Goal: Use online tool/utility: Utilize a website feature to perform a specific function

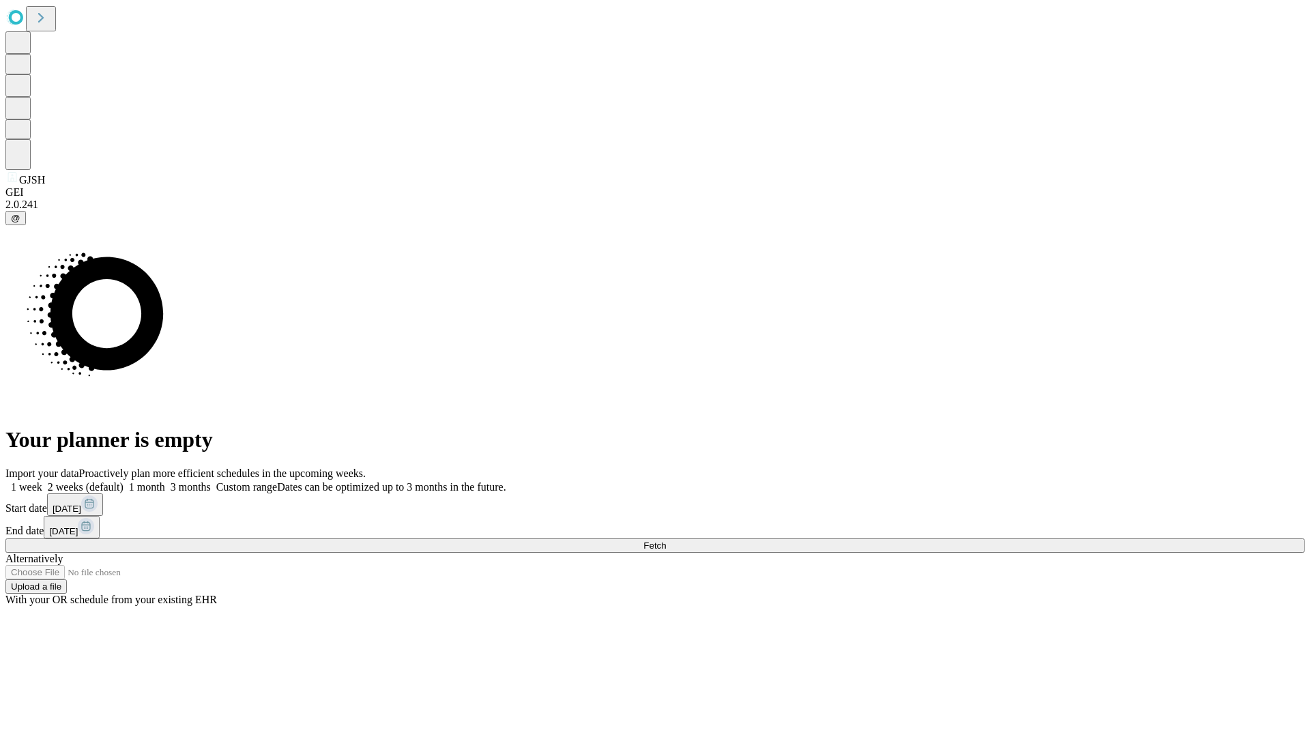
click at [42, 481] on label "1 week" at bounding box center [23, 487] width 37 height 12
click at [666, 540] on span "Fetch" at bounding box center [654, 545] width 23 height 10
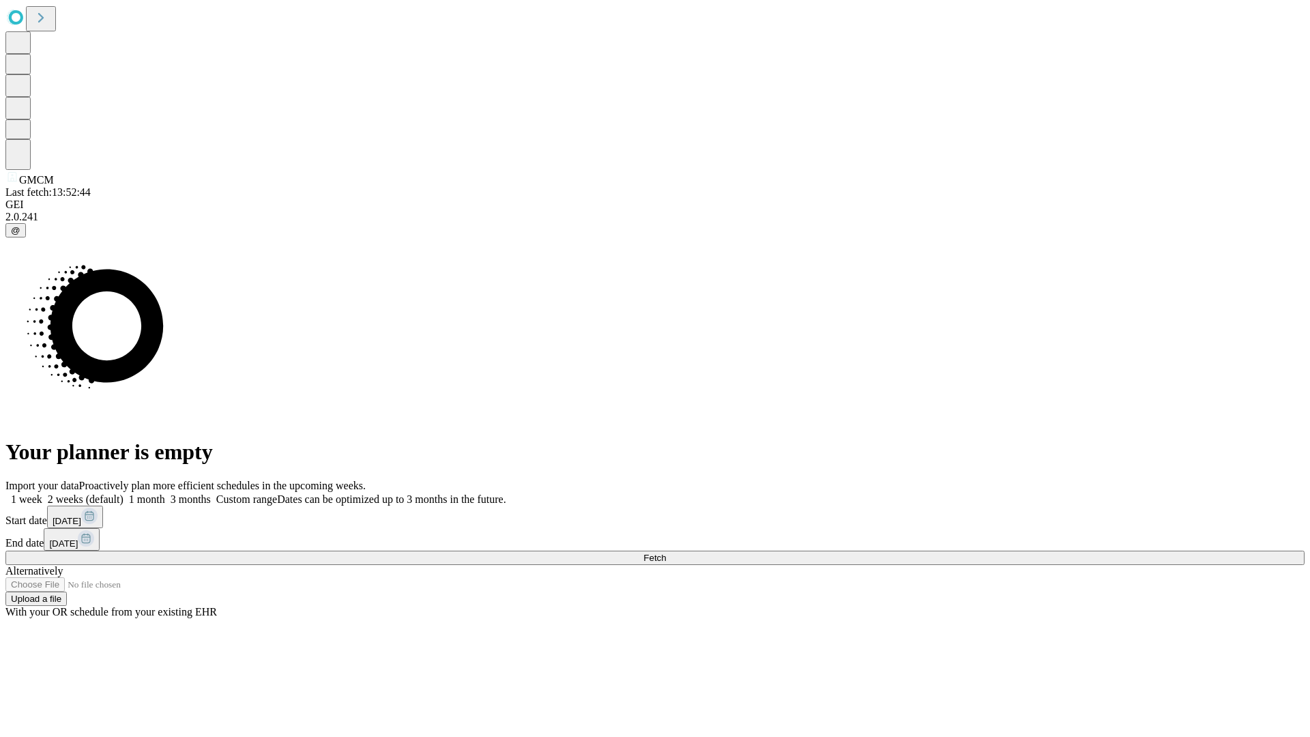
click at [42, 493] on label "1 week" at bounding box center [23, 499] width 37 height 12
click at [666, 553] on span "Fetch" at bounding box center [654, 558] width 23 height 10
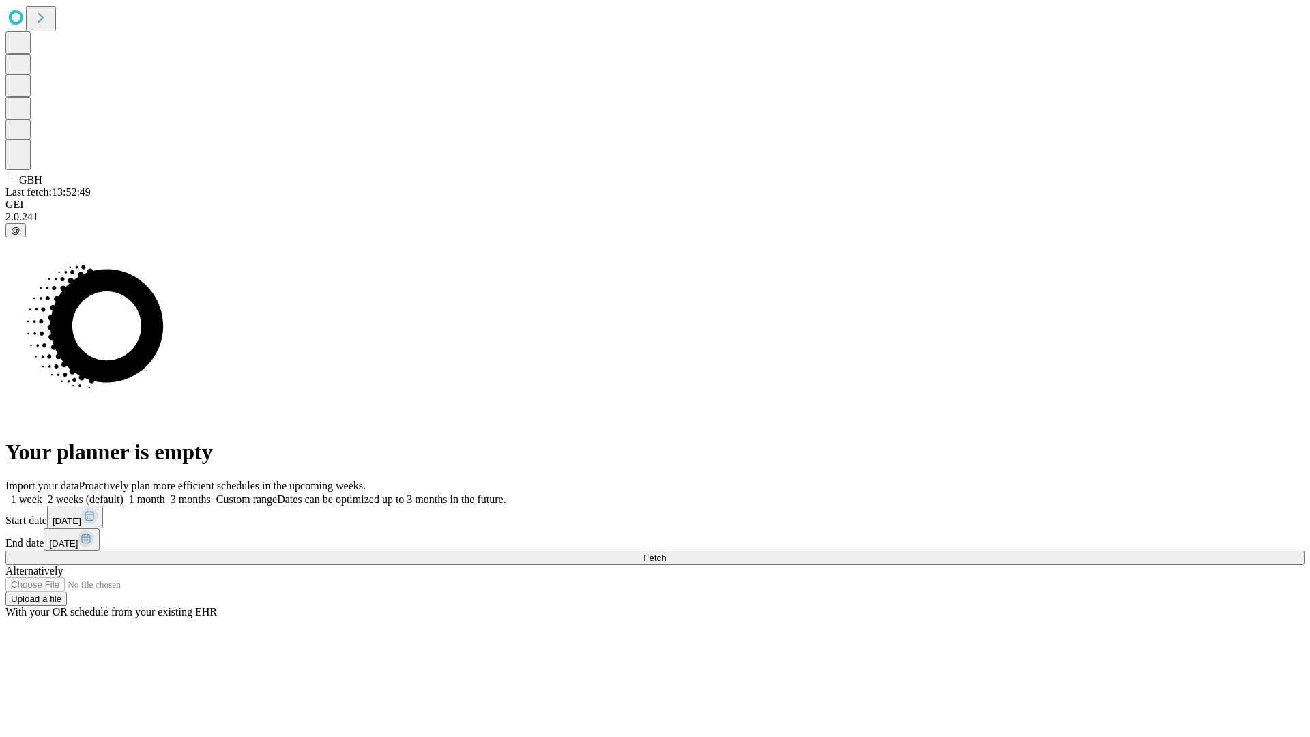
click at [666, 553] on span "Fetch" at bounding box center [654, 558] width 23 height 10
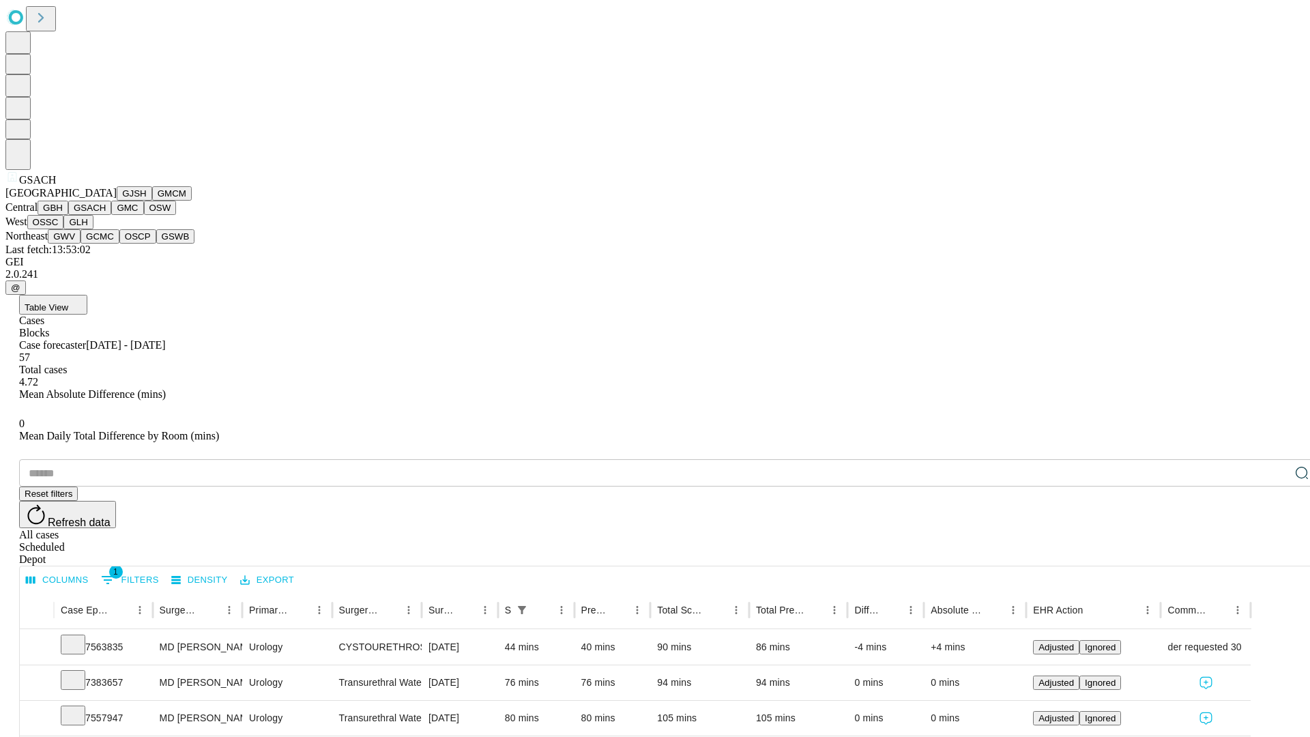
click at [111, 215] on button "GMC" at bounding box center [127, 208] width 32 height 14
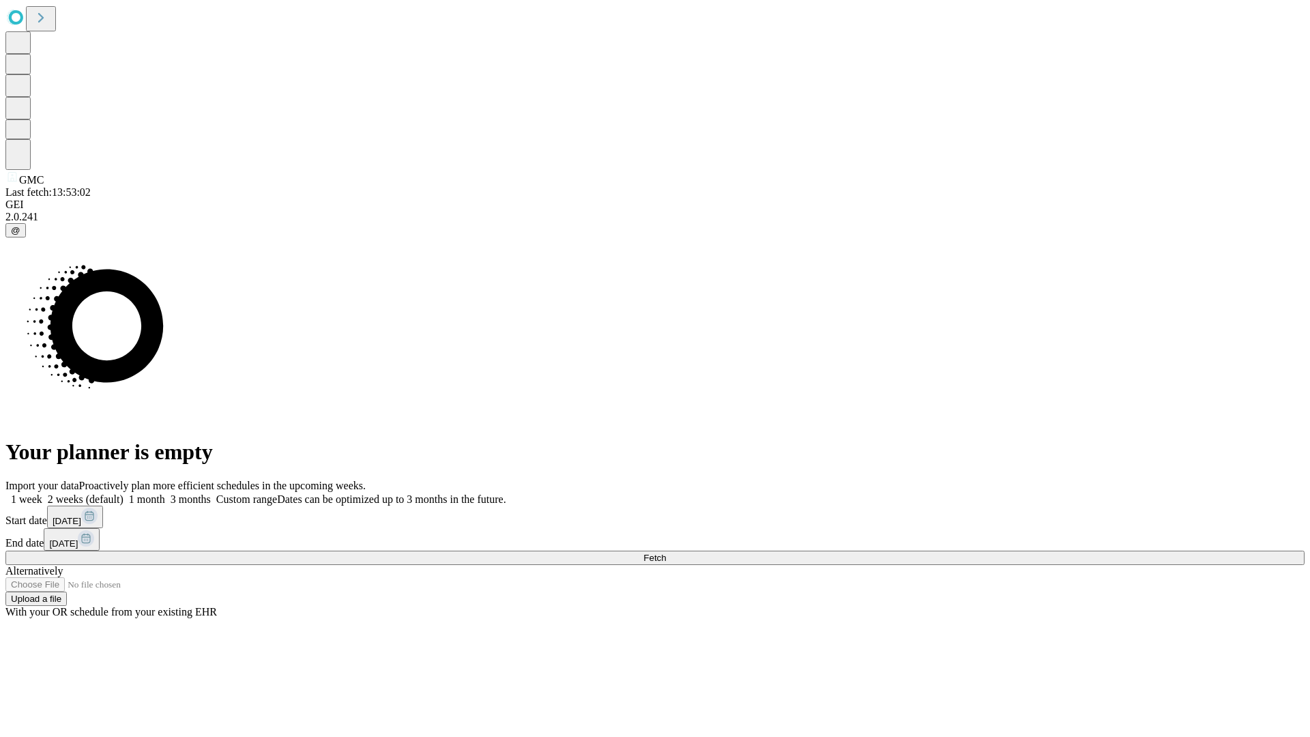
click at [42, 493] on label "1 week" at bounding box center [23, 499] width 37 height 12
click at [666, 553] on span "Fetch" at bounding box center [654, 558] width 23 height 10
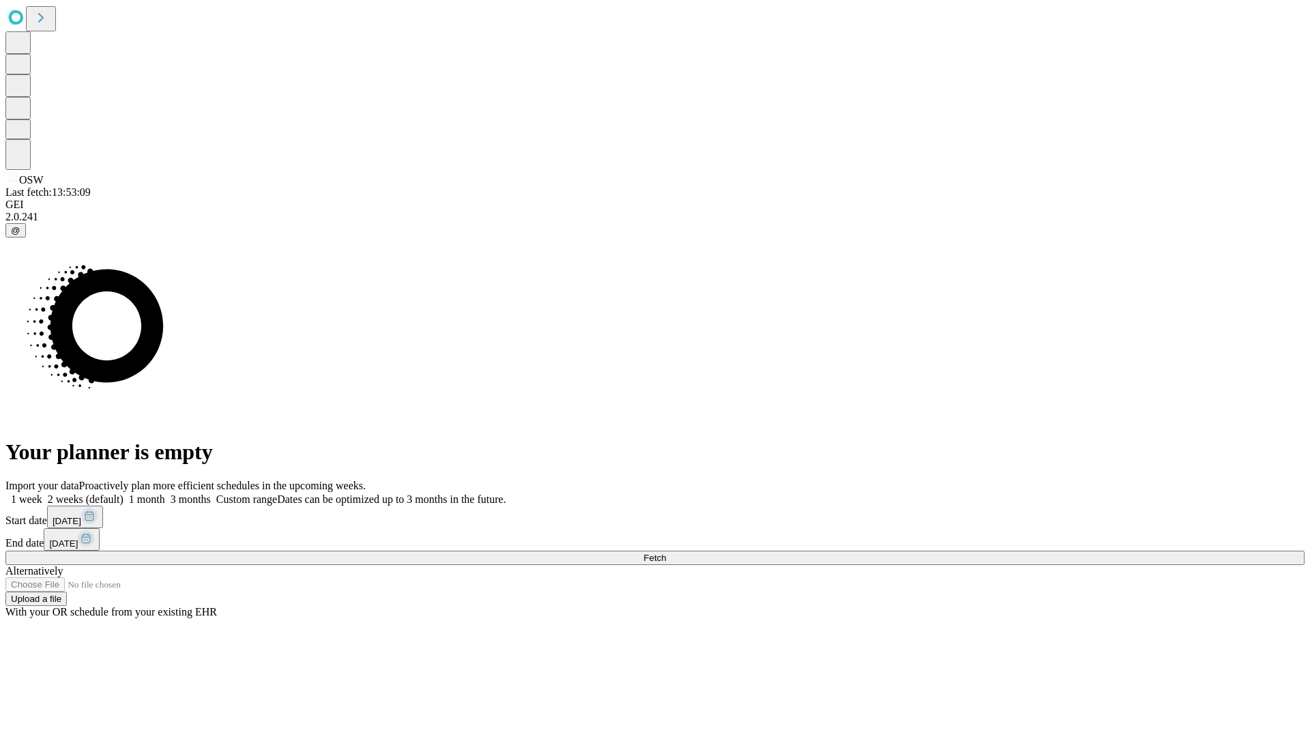
click at [42, 493] on label "1 week" at bounding box center [23, 499] width 37 height 12
click at [666, 553] on span "Fetch" at bounding box center [654, 558] width 23 height 10
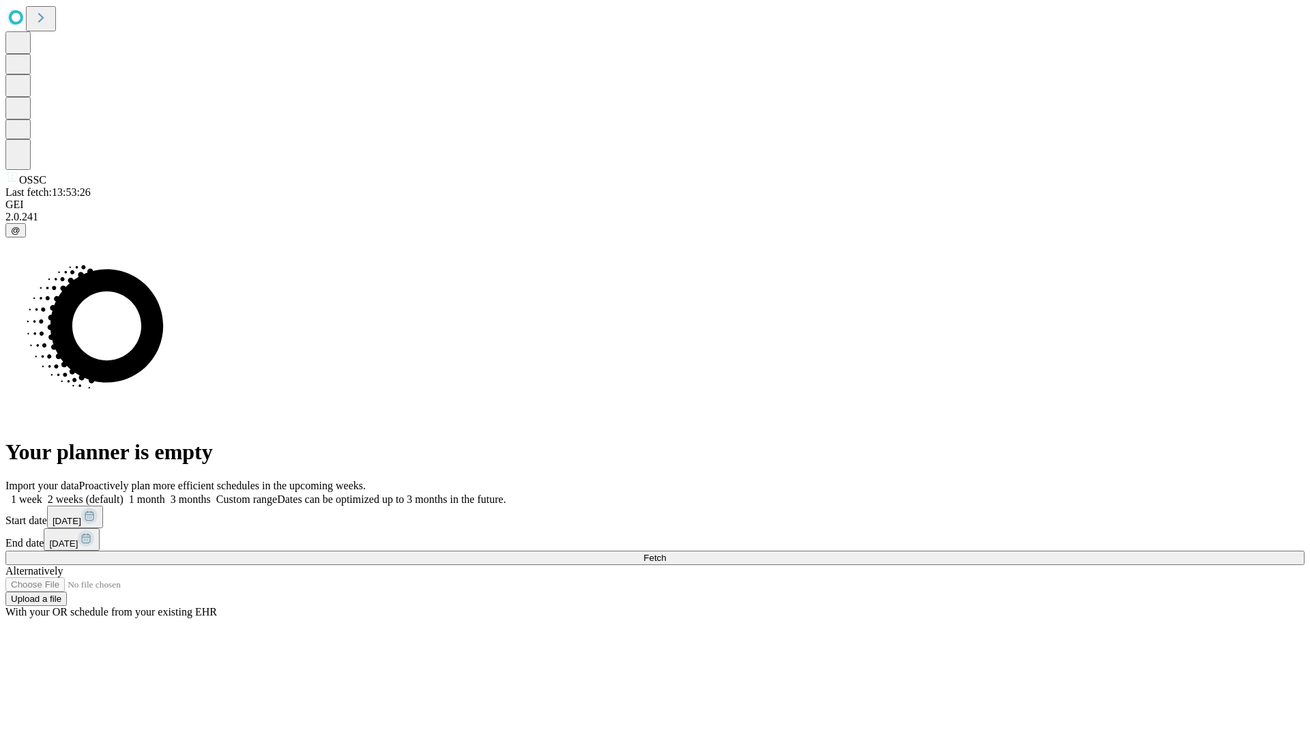
click at [42, 493] on label "1 week" at bounding box center [23, 499] width 37 height 12
click at [666, 553] on span "Fetch" at bounding box center [654, 558] width 23 height 10
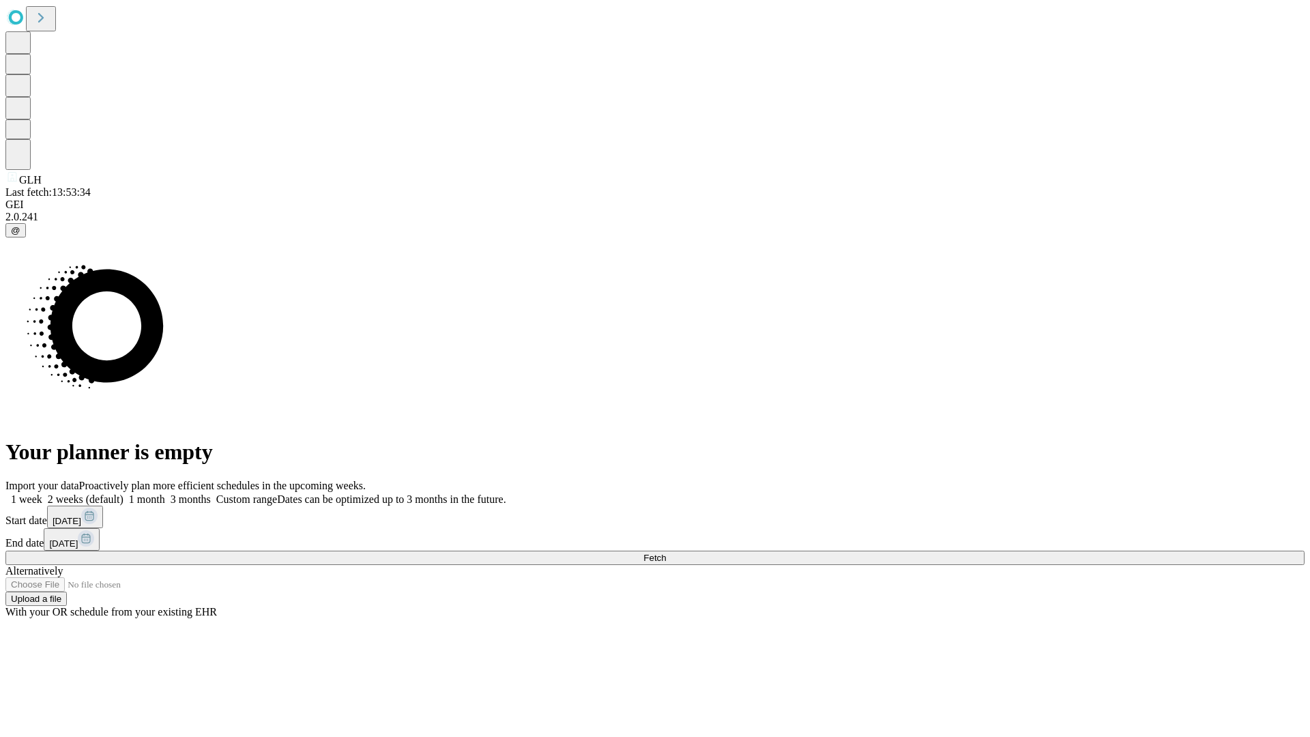
click at [42, 493] on label "1 week" at bounding box center [23, 499] width 37 height 12
click at [666, 553] on span "Fetch" at bounding box center [654, 558] width 23 height 10
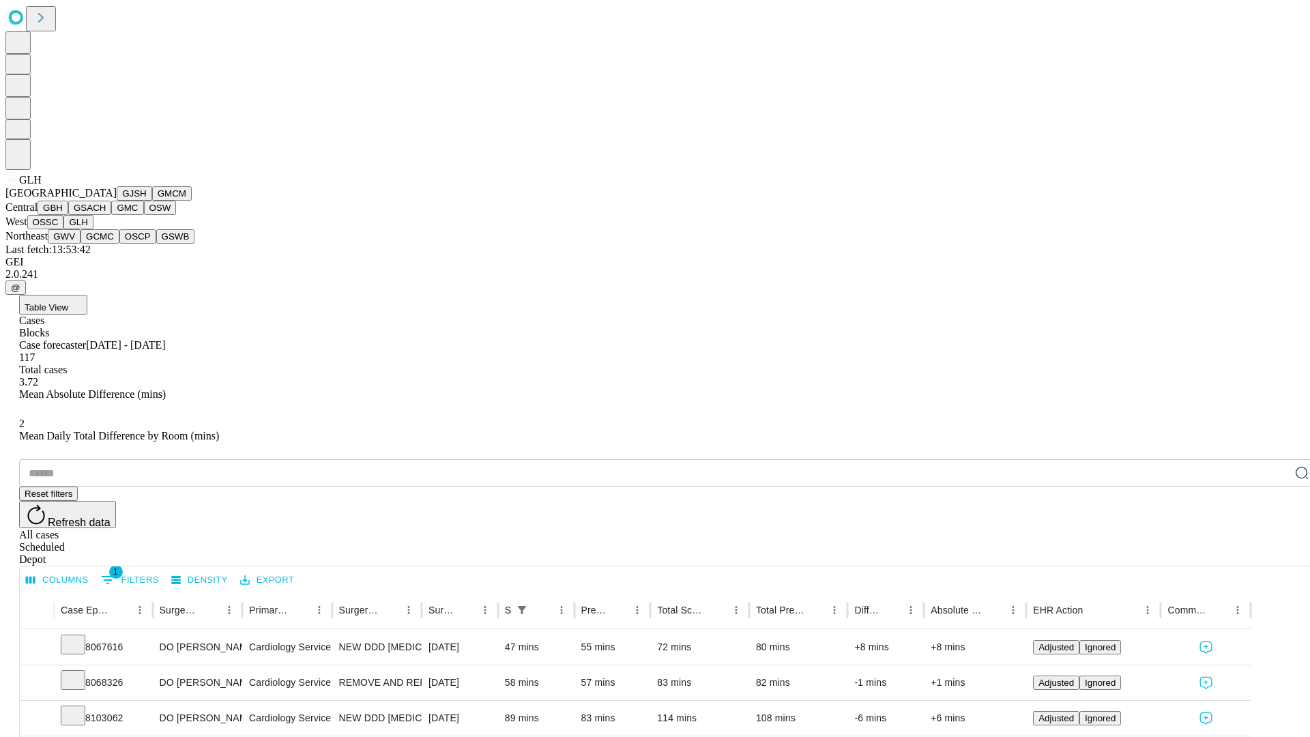
click at [81, 244] on button "GWV" at bounding box center [64, 236] width 33 height 14
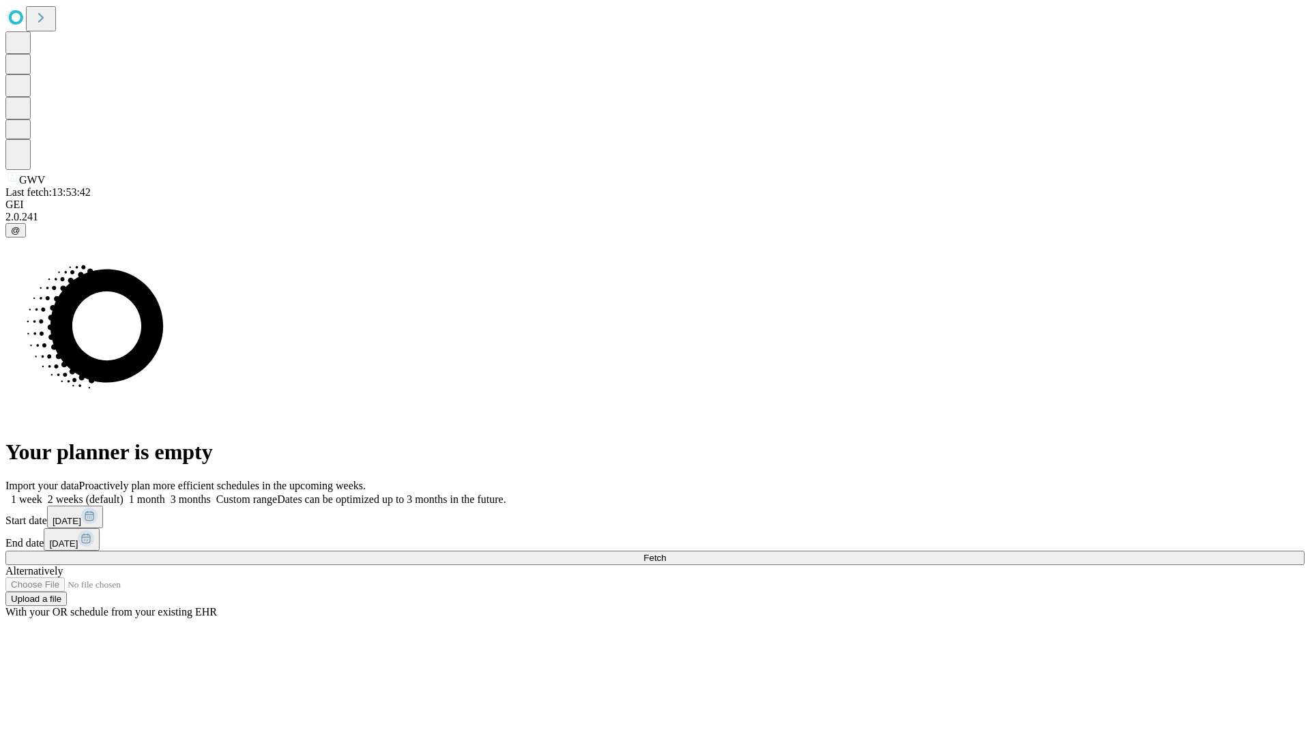
click at [42, 493] on label "1 week" at bounding box center [23, 499] width 37 height 12
click at [666, 553] on span "Fetch" at bounding box center [654, 558] width 23 height 10
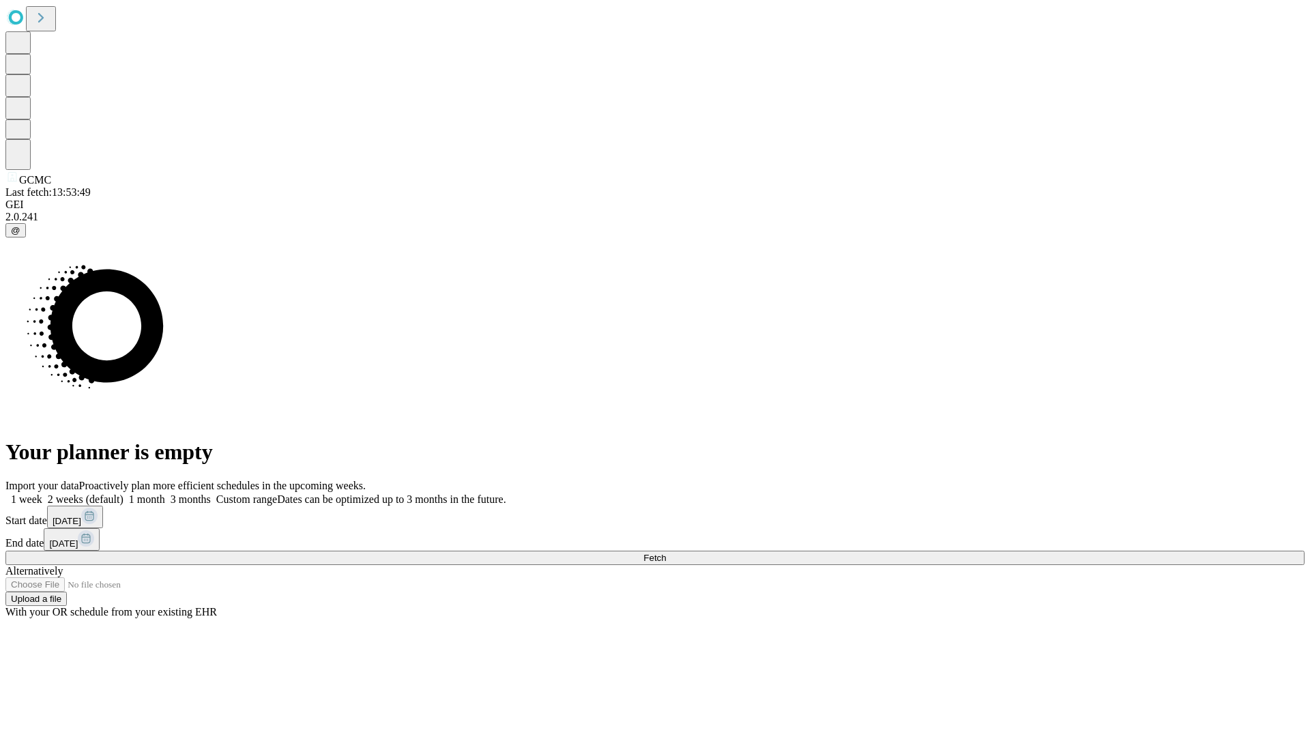
click at [42, 493] on label "1 week" at bounding box center [23, 499] width 37 height 12
click at [666, 553] on span "Fetch" at bounding box center [654, 558] width 23 height 10
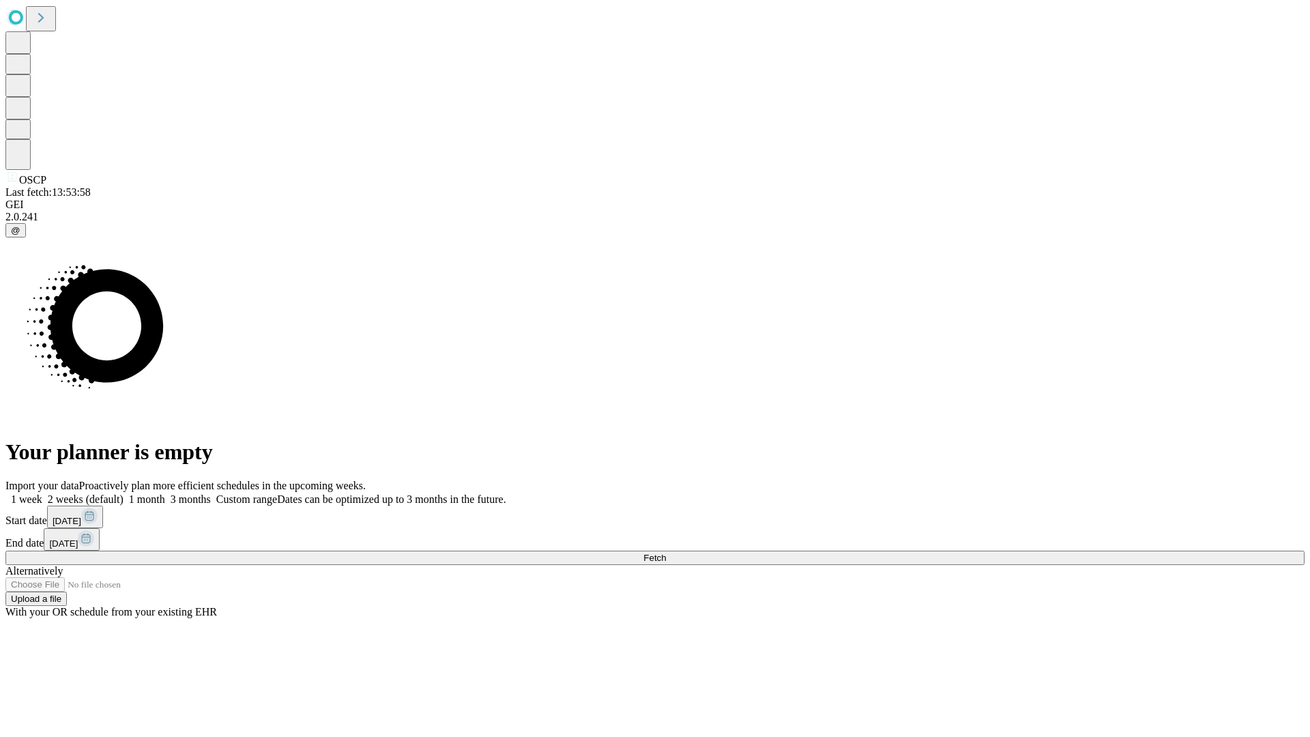
click at [42, 493] on label "1 week" at bounding box center [23, 499] width 37 height 12
click at [666, 553] on span "Fetch" at bounding box center [654, 558] width 23 height 10
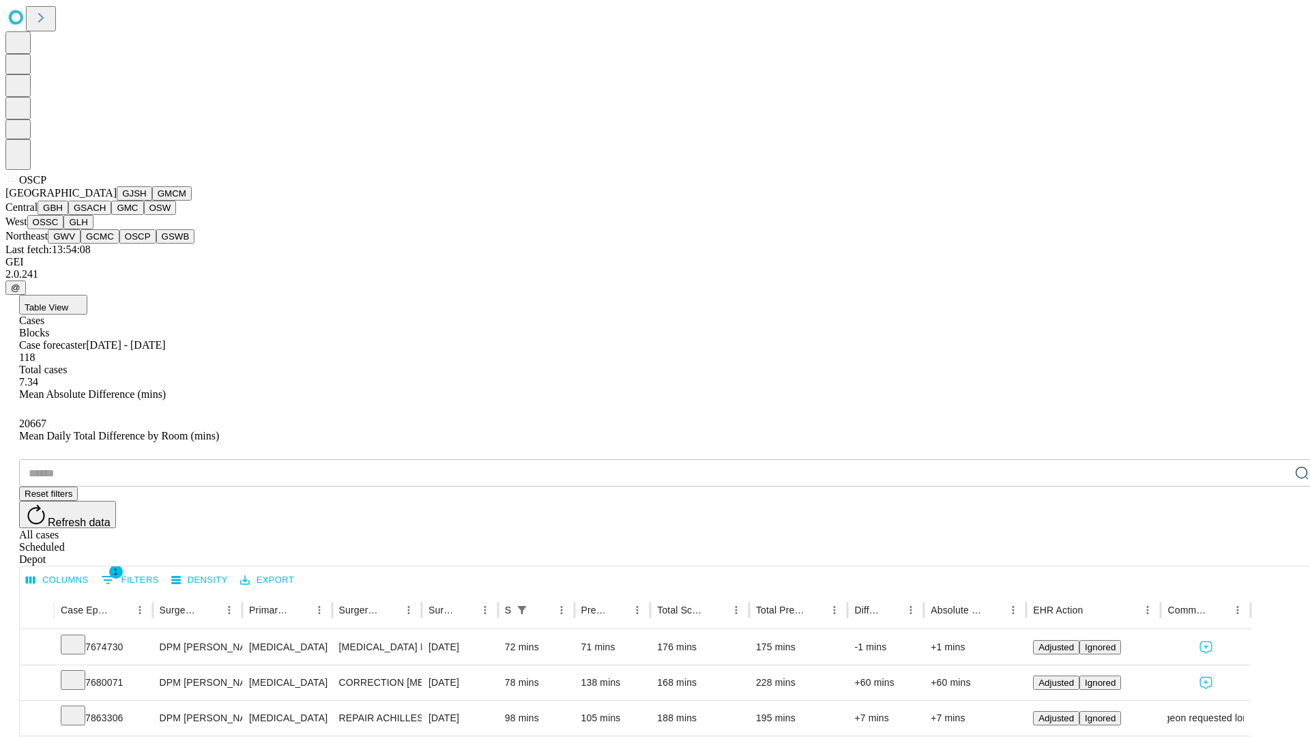
click at [156, 244] on button "GSWB" at bounding box center [175, 236] width 39 height 14
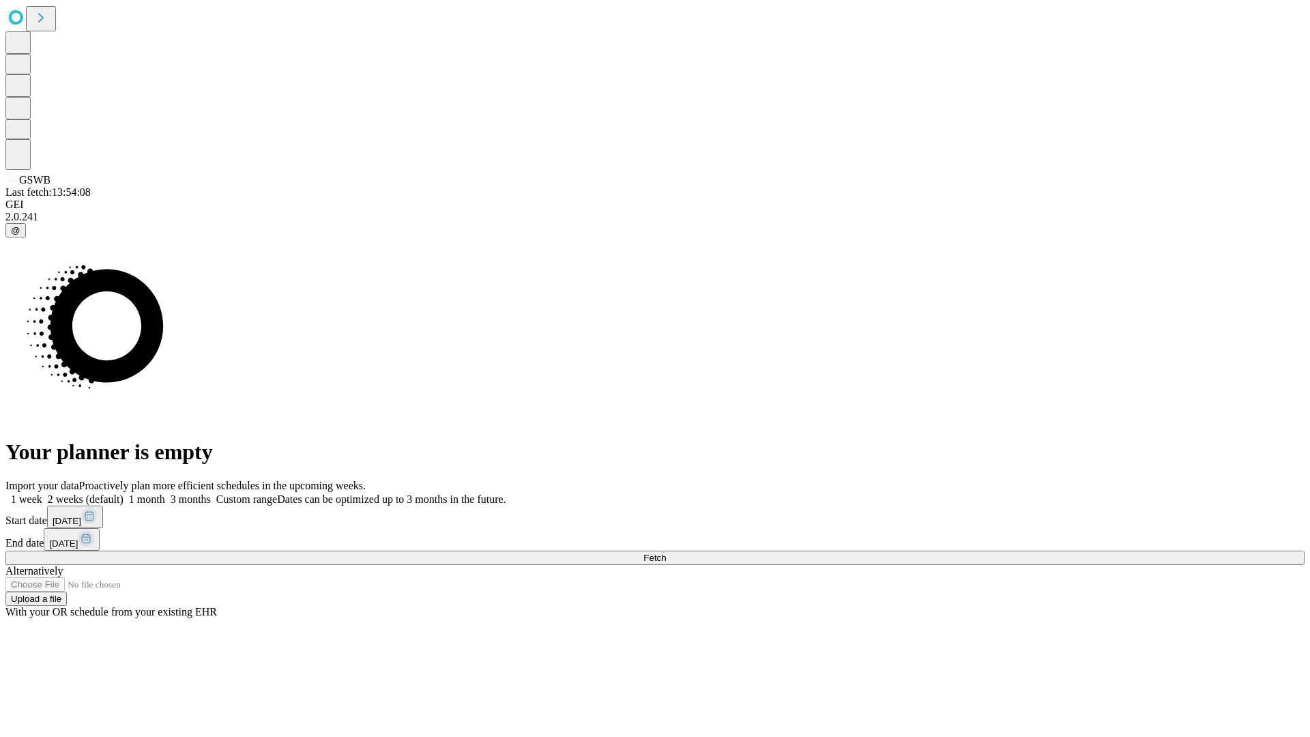
click at [42, 493] on label "1 week" at bounding box center [23, 499] width 37 height 12
click at [666, 553] on span "Fetch" at bounding box center [654, 558] width 23 height 10
